Goal: Information Seeking & Learning: Learn about a topic

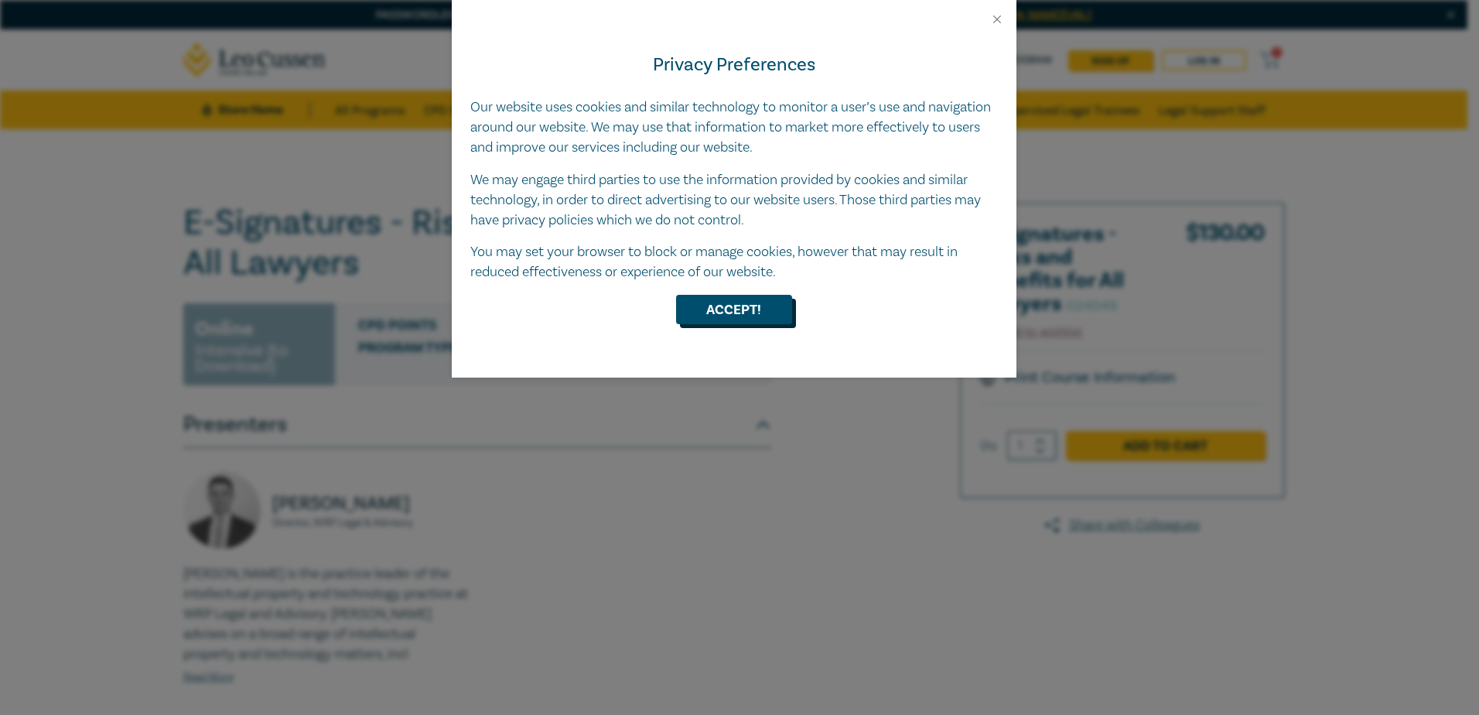
click at [753, 314] on button "Accept!" at bounding box center [734, 309] width 116 height 29
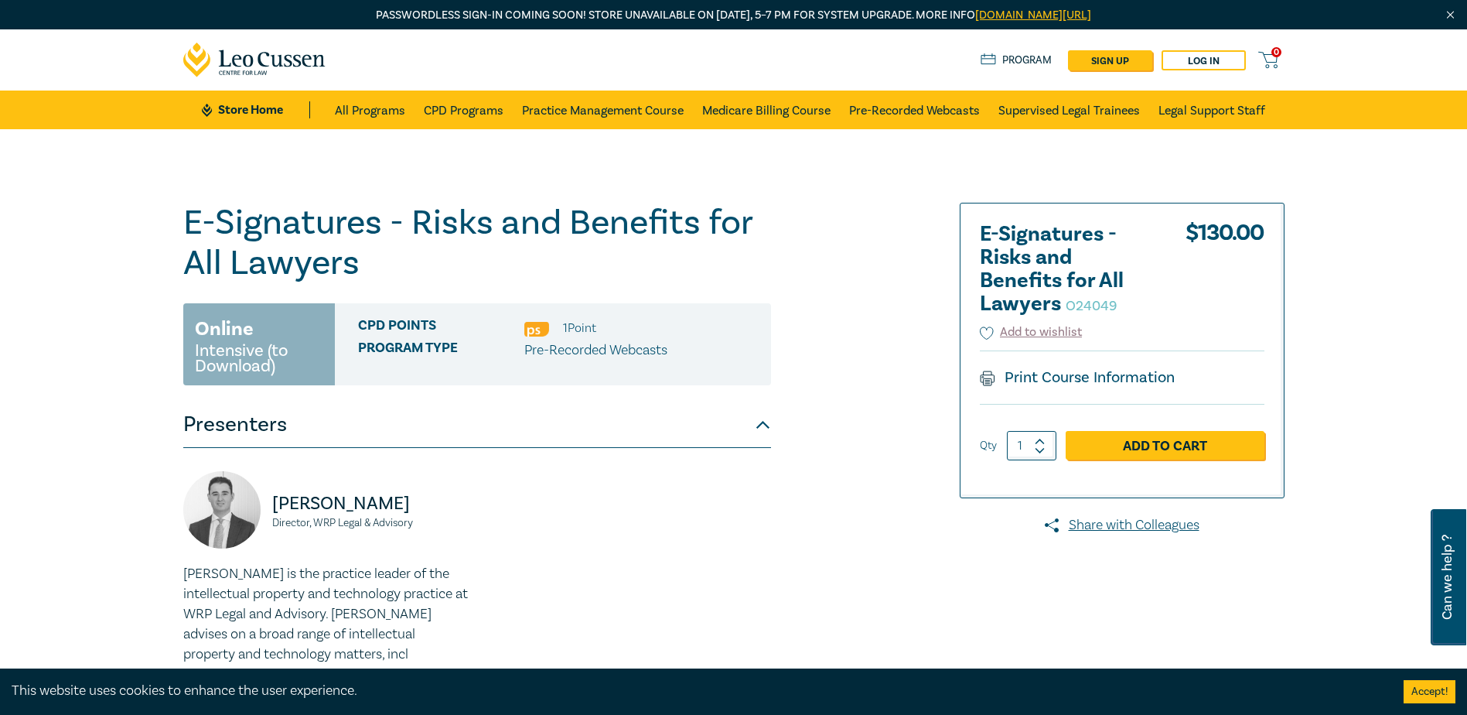
click at [788, 526] on div "E-Signatures - Risks and Benefits for All Lawyers O24049 Online Intensive (to D…" at bounding box center [547, 514] width 746 height 623
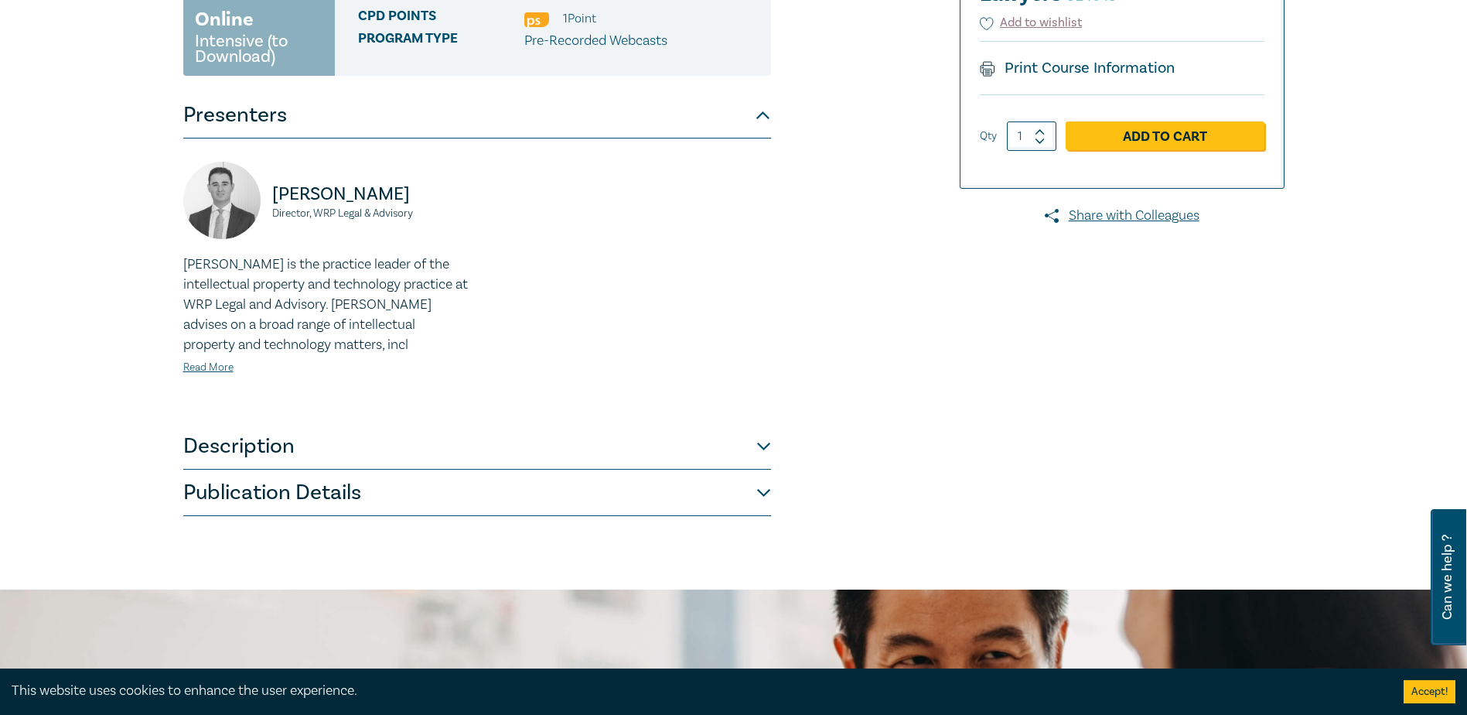
click at [336, 450] on button "Description" at bounding box center [477, 446] width 588 height 46
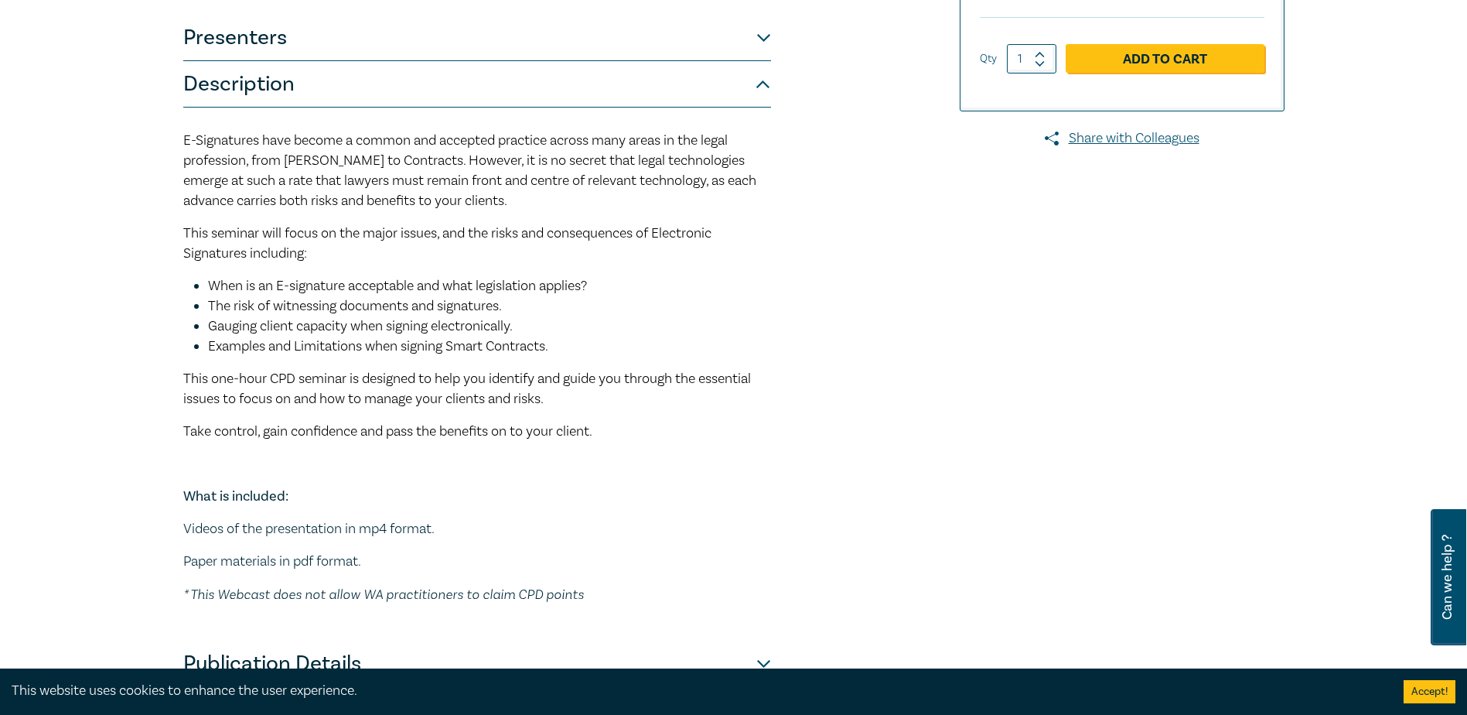
scroll to position [77, 0]
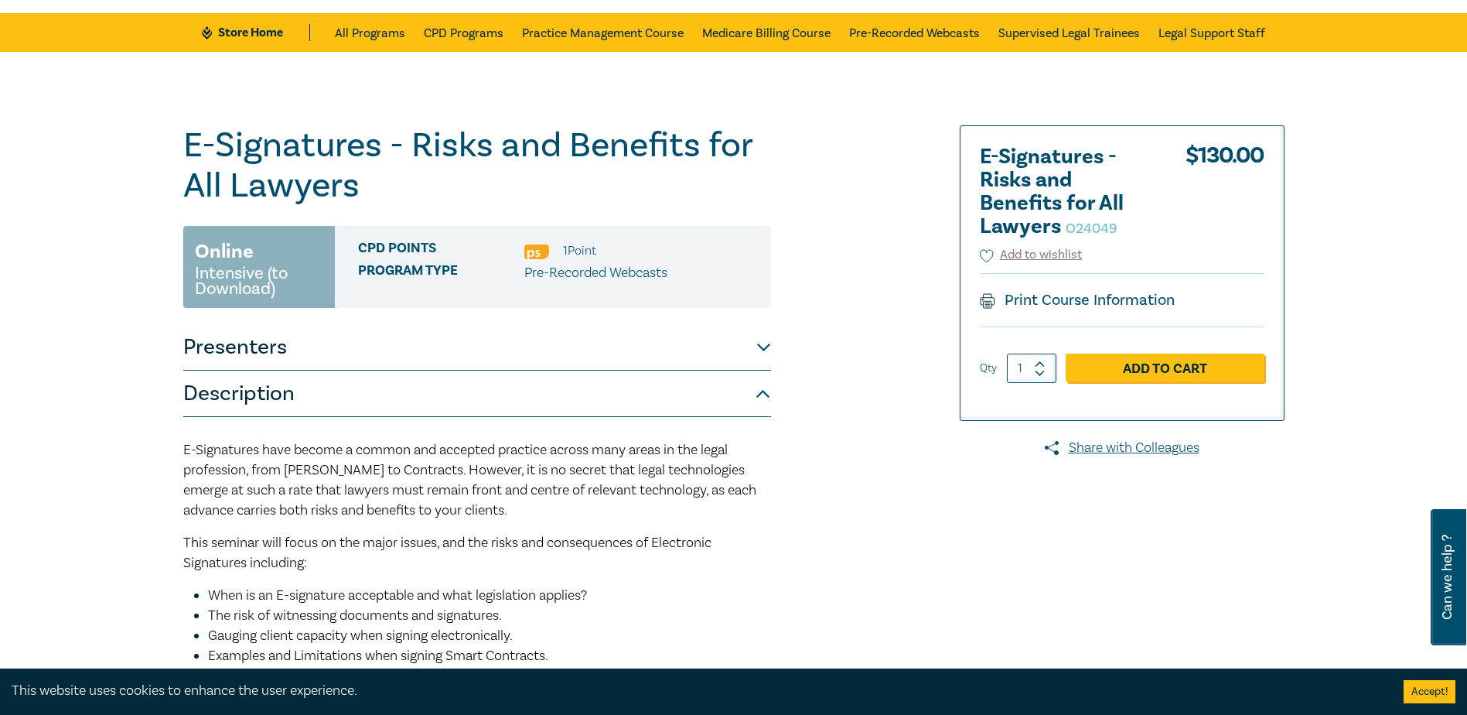
click at [896, 544] on div "E-Signatures - Risks and Benefits for All Lawyers O24049 Online Intensive (to D…" at bounding box center [547, 560] width 746 height 871
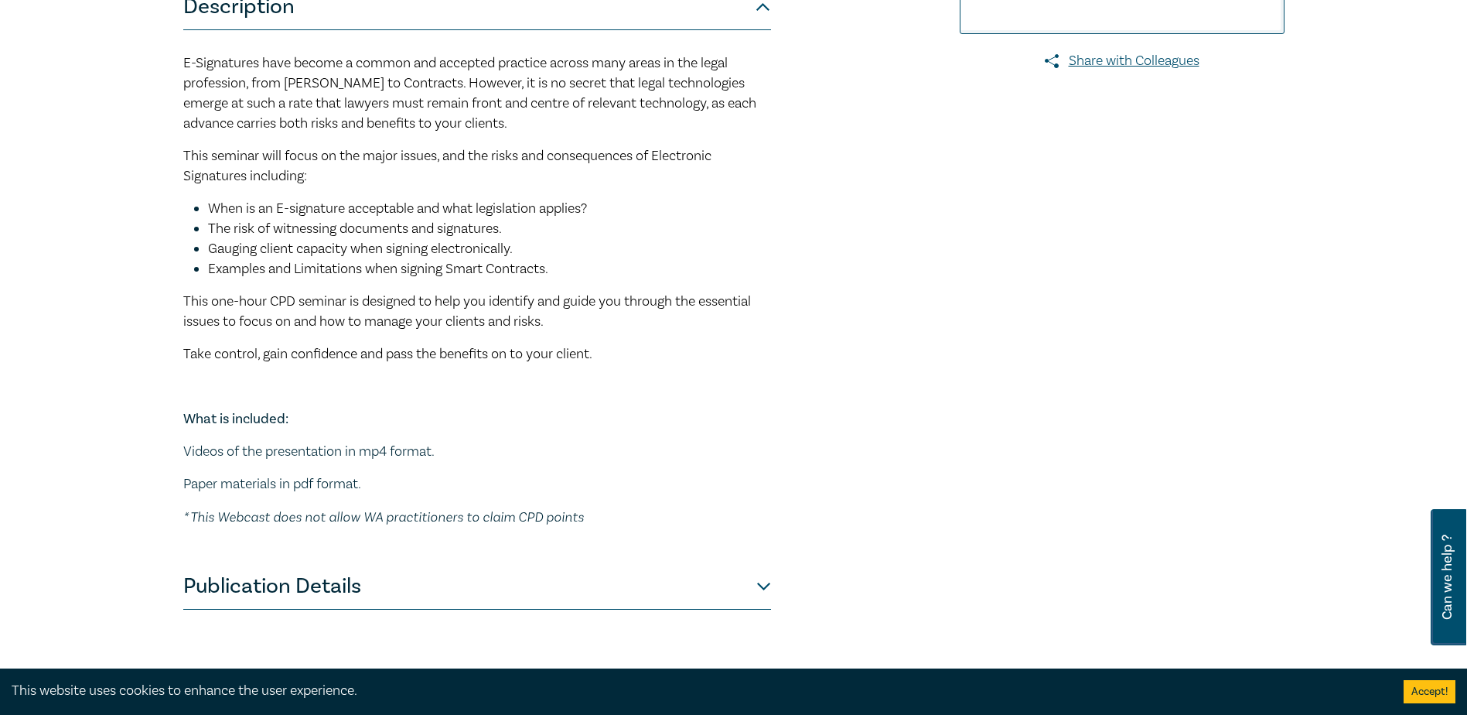
scroll to position [619, 0]
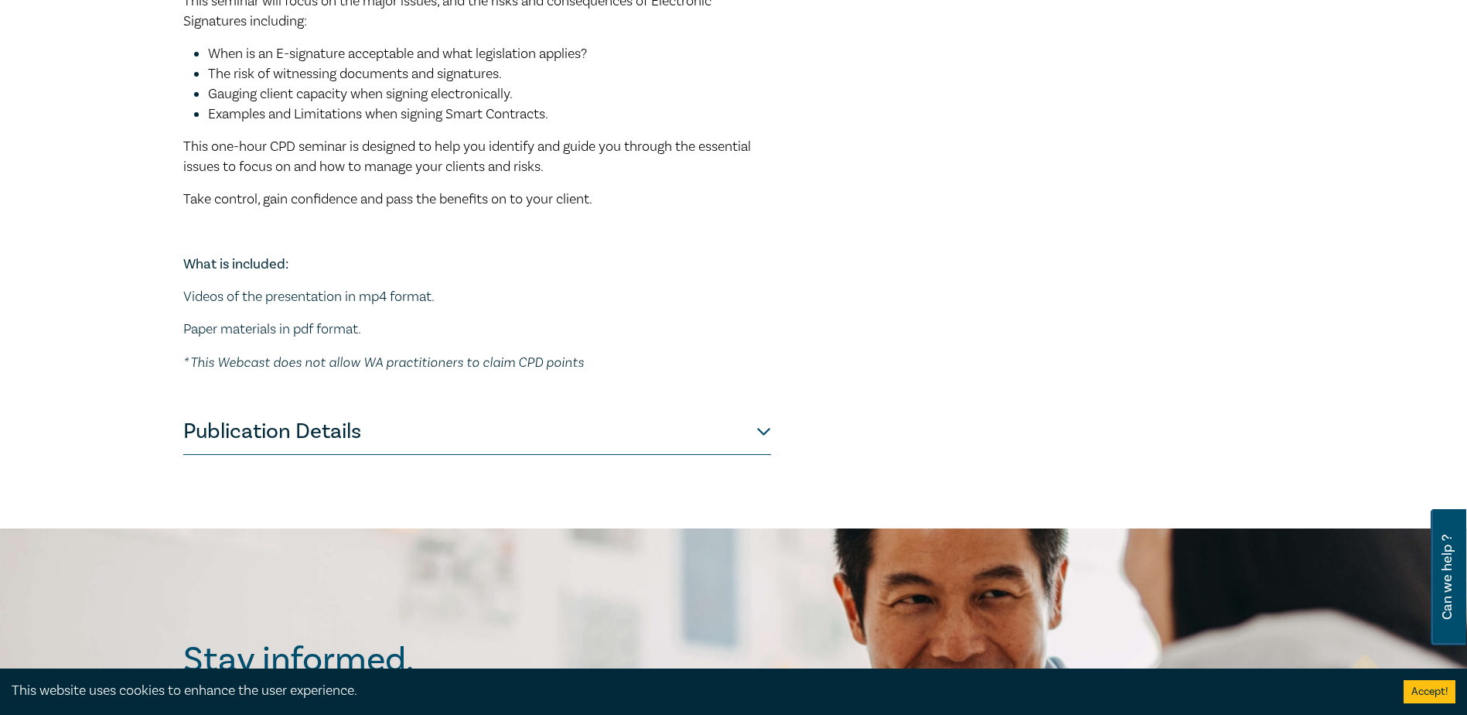
click at [278, 437] on button "Publication Details" at bounding box center [477, 431] width 588 height 46
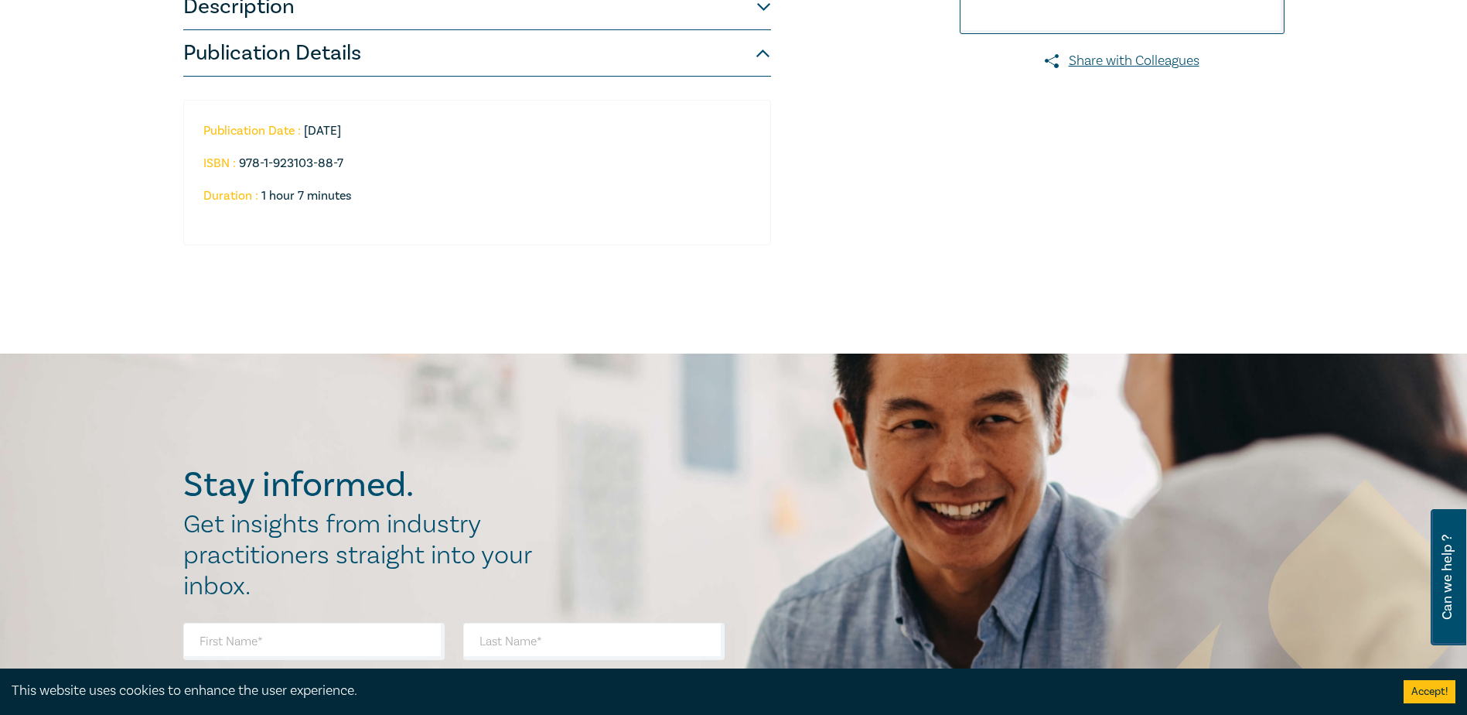
scroll to position [77, 0]
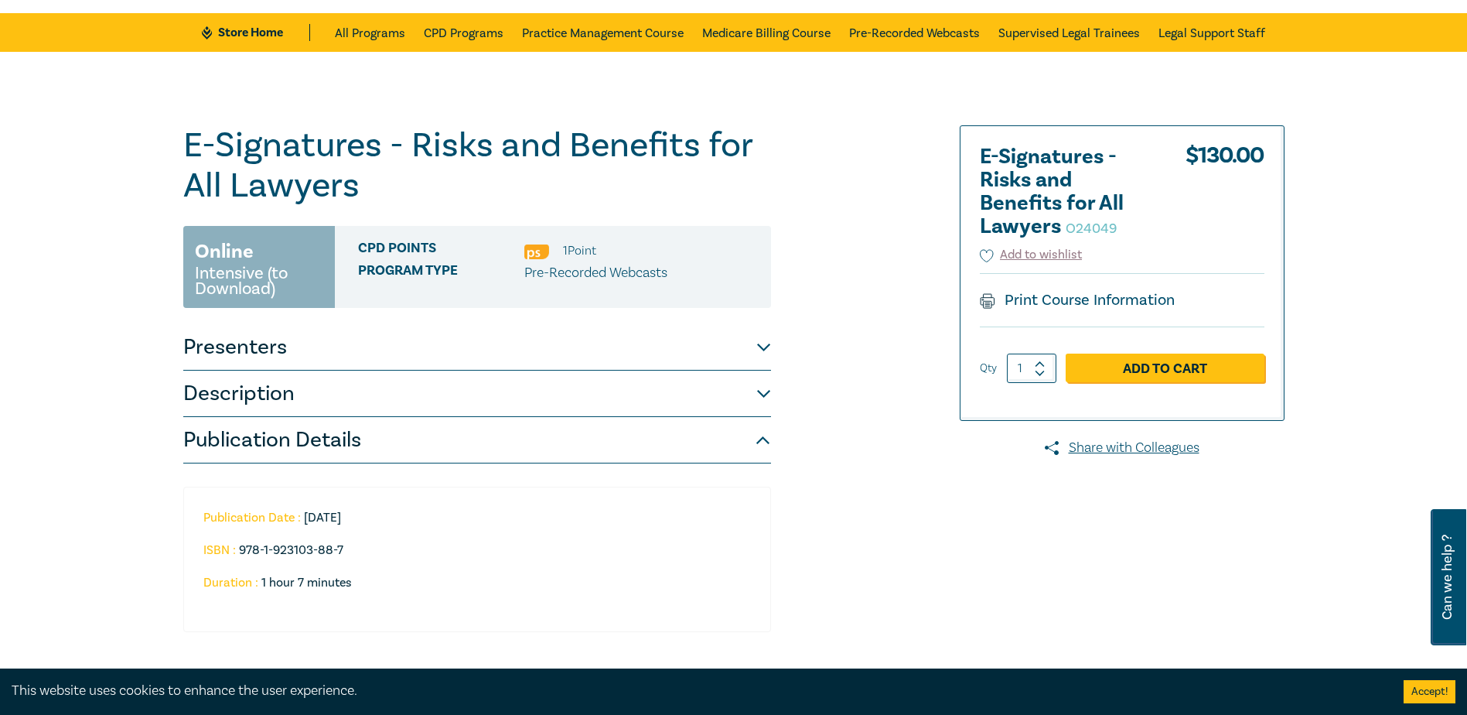
click at [867, 541] on div "E-Signatures - Risks and Benefits for All Lawyers O24049 Online Intensive (to D…" at bounding box center [547, 395] width 746 height 541
click at [254, 344] on button "Presenters" at bounding box center [477, 347] width 588 height 46
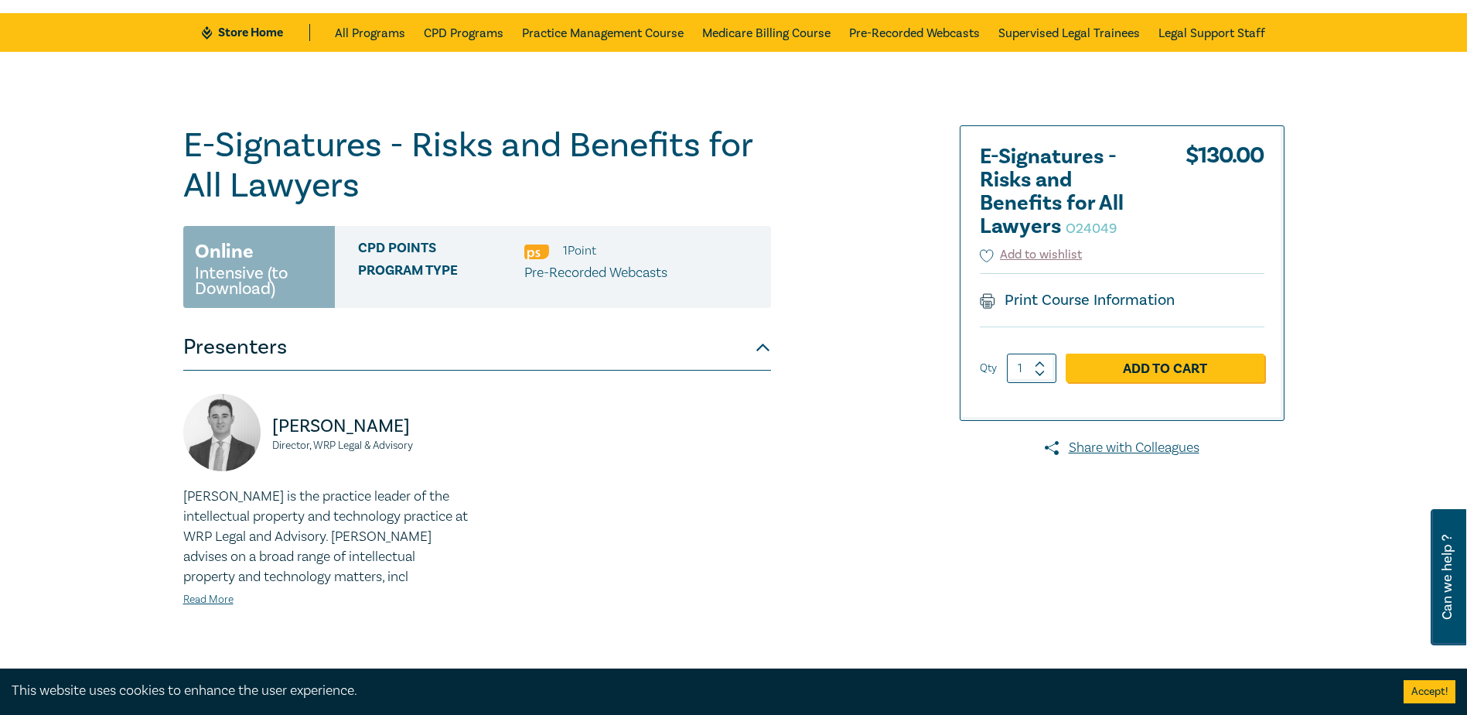
click at [255, 226] on div "Online Intensive (to Download)" at bounding box center [259, 267] width 152 height 82
click at [244, 285] on small "Intensive (to Download)" at bounding box center [259, 280] width 128 height 31
click at [444, 457] on div "[PERSON_NAME] Director, WRP Legal & Advisory" at bounding box center [325, 440] width 285 height 93
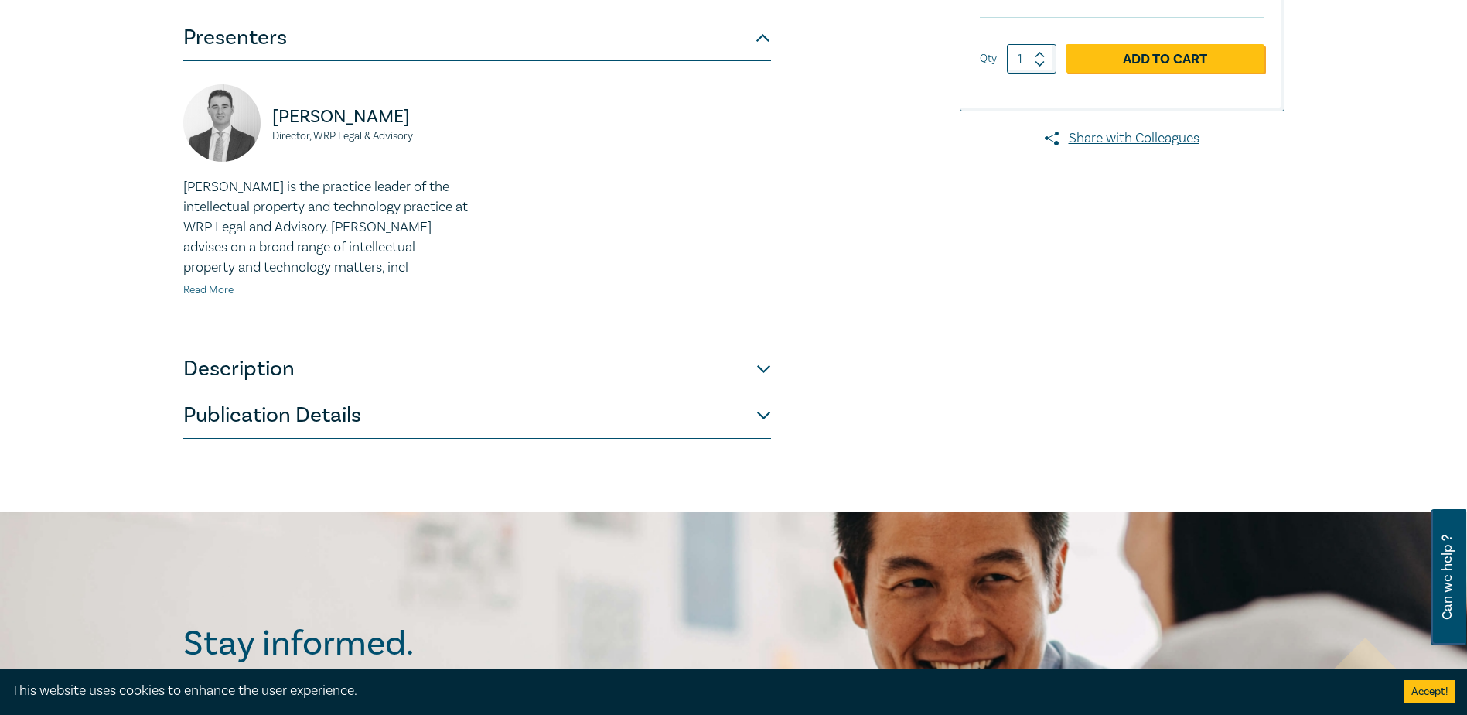
click at [200, 291] on link "Read More" at bounding box center [208, 290] width 50 height 14
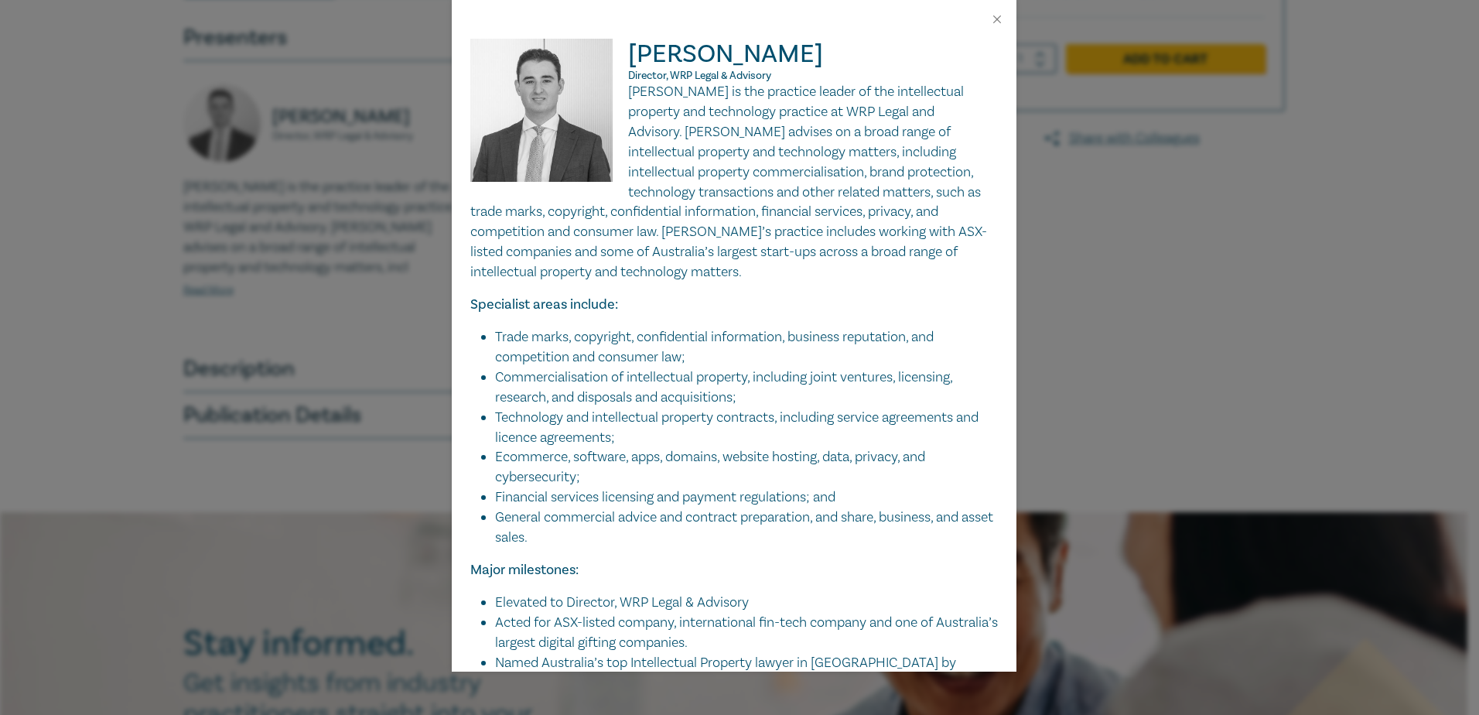
click at [836, 301] on p "Specialist areas include:" at bounding box center [734, 305] width 528 height 20
click at [0, 485] on html "Passwordless sign-in coming soon! Store unavailable on [DATE], 5–7 PM for syste…" at bounding box center [739, 585] width 1479 height 1945
click at [268, 299] on div "[PERSON_NAME] Director, WRP Legal & Advisory [PERSON_NAME] is the practice lead…" at bounding box center [739, 357] width 1479 height 715
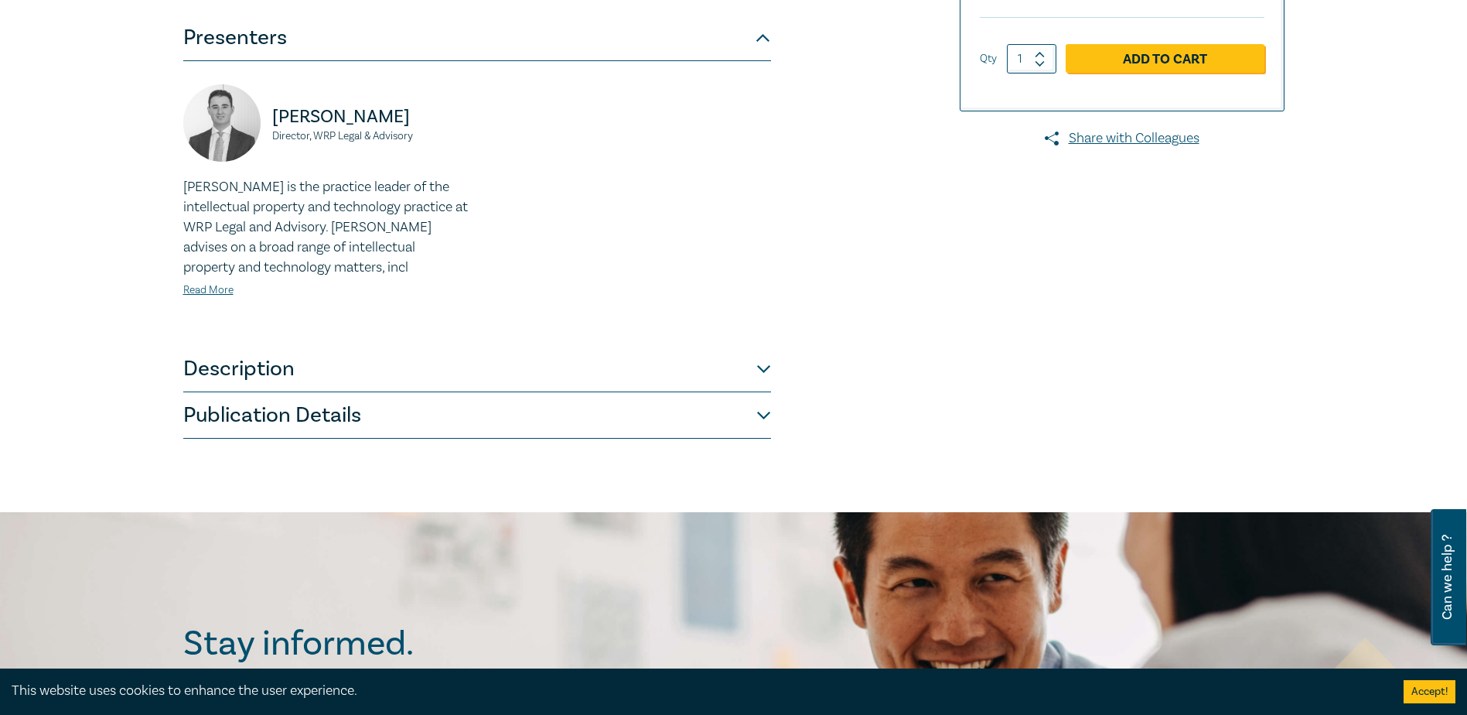
drag, startPoint x: 616, startPoint y: 172, endPoint x: 616, endPoint y: 237, distance: 65.0
click at [616, 175] on div "[PERSON_NAME] Director, WRP Legal & Advisory [PERSON_NAME] is the practice lead…" at bounding box center [477, 203] width 606 height 238
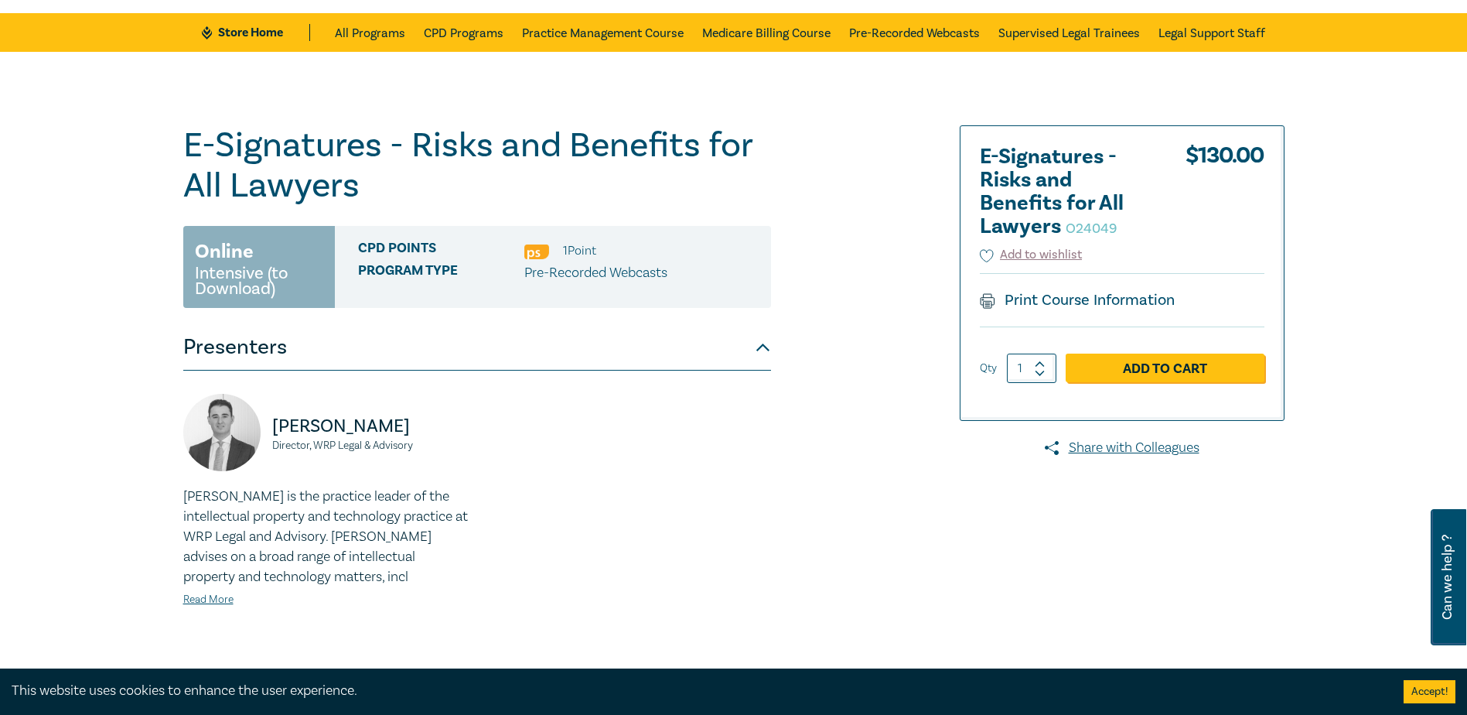
scroll to position [0, 0]
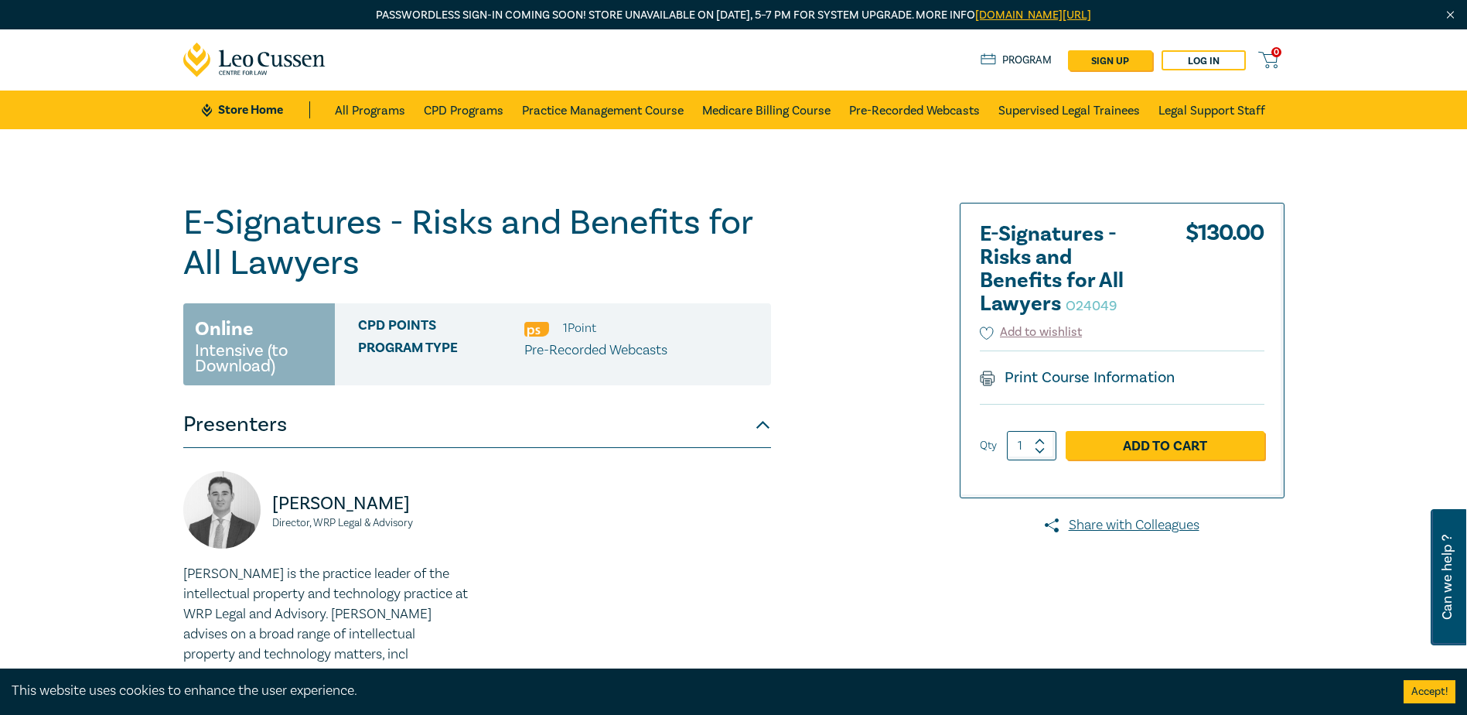
click at [791, 492] on div "E-Signatures - Risks and Benefits for All Lawyers O24049 Online Intensive (to D…" at bounding box center [547, 514] width 746 height 623
click at [796, 531] on div "E-Signatures - Risks and Benefits for All Lawyers O24049 Online Intensive (to D…" at bounding box center [547, 514] width 746 height 623
click at [627, 622] on div "[PERSON_NAME] Director, WRP Legal & Advisory [PERSON_NAME] is the practice lead…" at bounding box center [477, 590] width 606 height 238
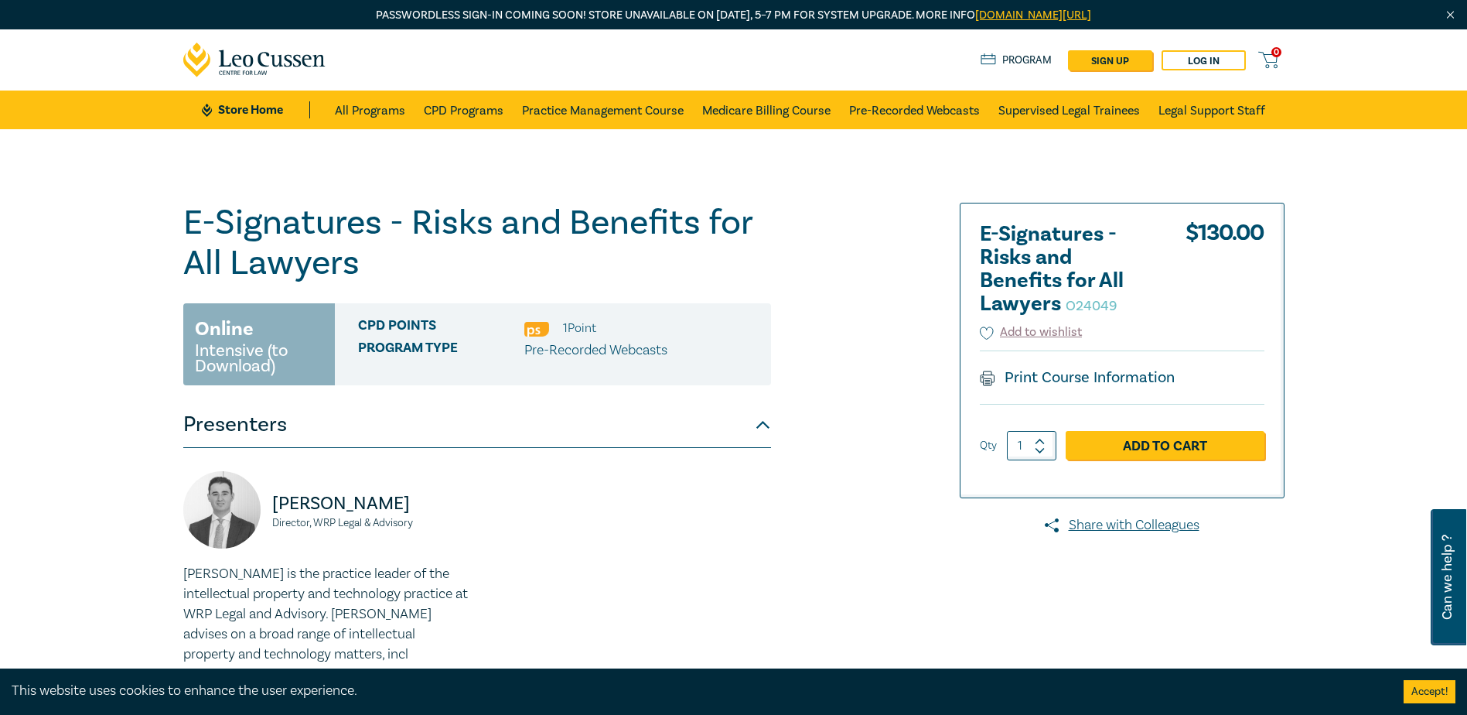
scroll to position [309, 0]
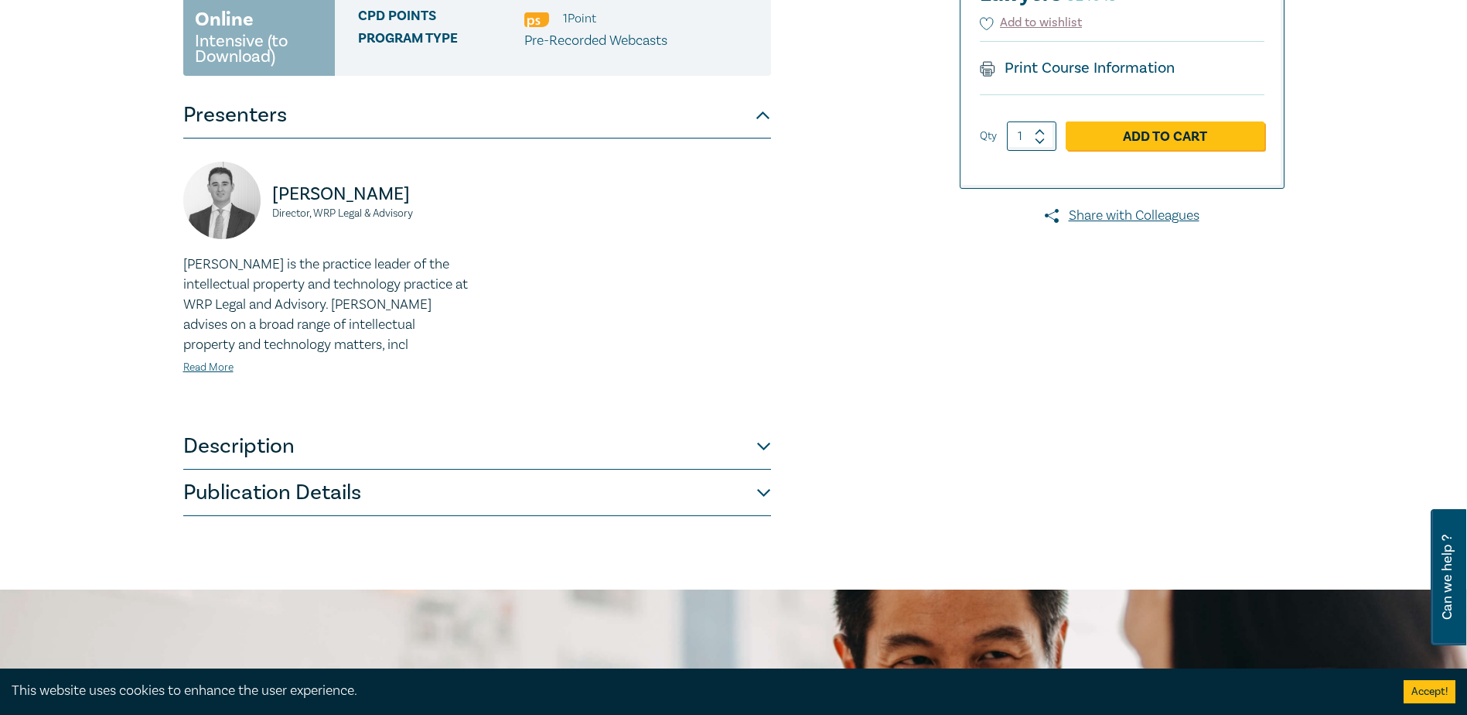
click at [684, 364] on div "[PERSON_NAME] Director, WRP Legal & Advisory [PERSON_NAME] is the practice lead…" at bounding box center [477, 281] width 606 height 238
